Goal: Information Seeking & Learning: Learn about a topic

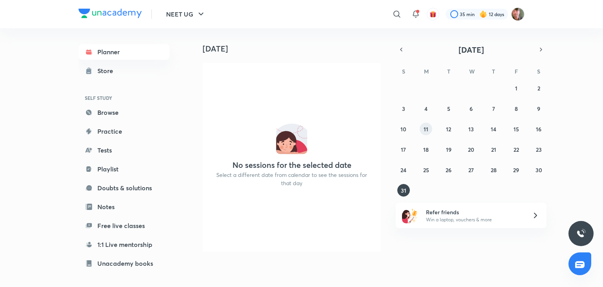
click at [427, 129] on abbr "11" at bounding box center [426, 128] width 5 height 7
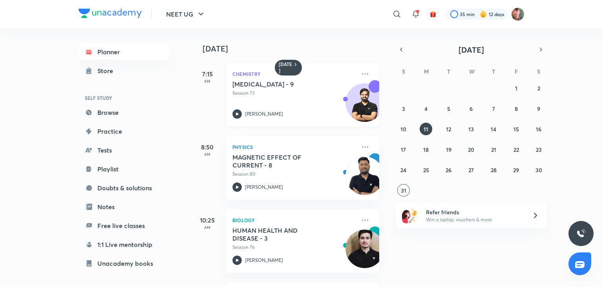
click at [237, 113] on icon at bounding box center [237, 113] width 3 height 3
